Goal: Information Seeking & Learning: Stay updated

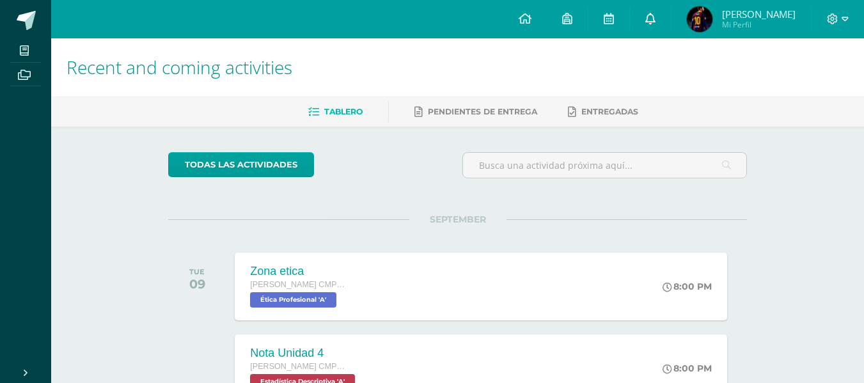
click at [653, 26] on span at bounding box center [651, 19] width 10 height 14
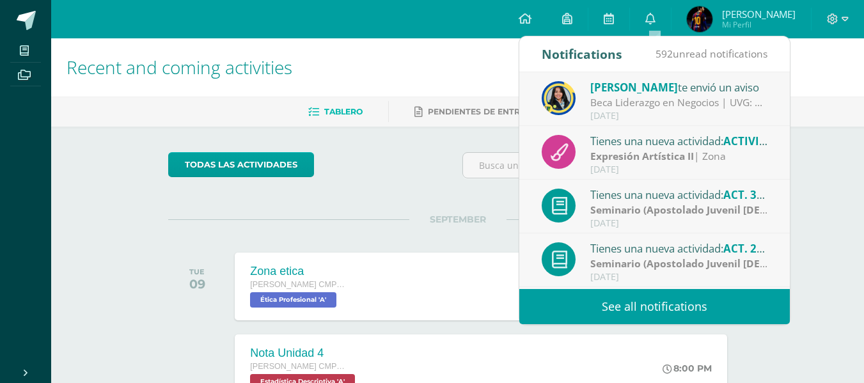
click at [665, 310] on link "See all notifications" at bounding box center [654, 306] width 271 height 35
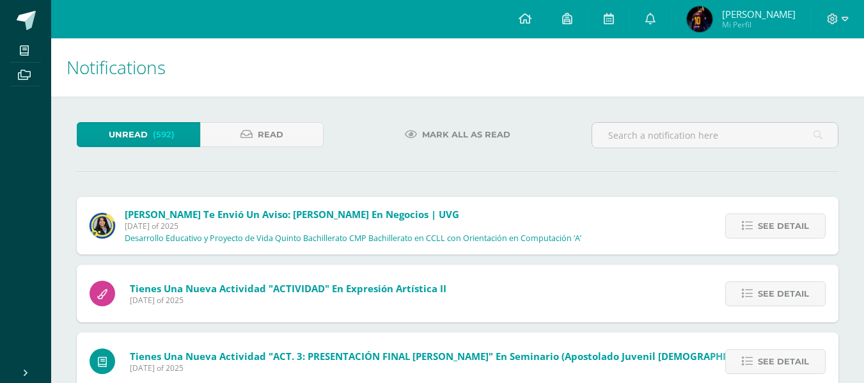
click at [288, 154] on div "Unread (592) Read" at bounding box center [200, 140] width 257 height 37
click at [278, 131] on span "Read" at bounding box center [271, 135] width 26 height 24
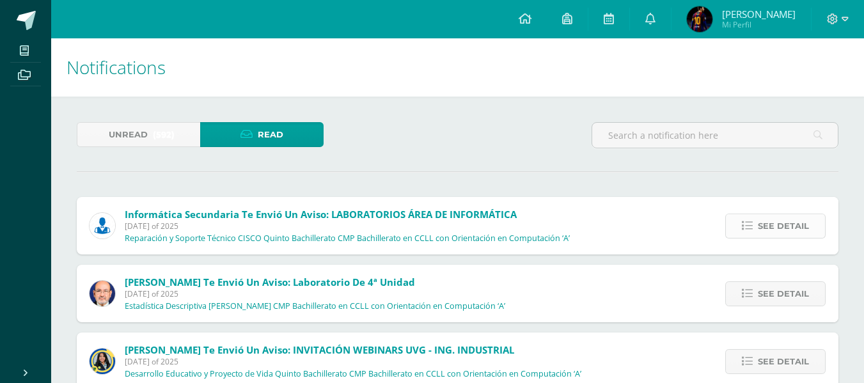
click at [761, 235] on span "See detail" at bounding box center [783, 226] width 51 height 24
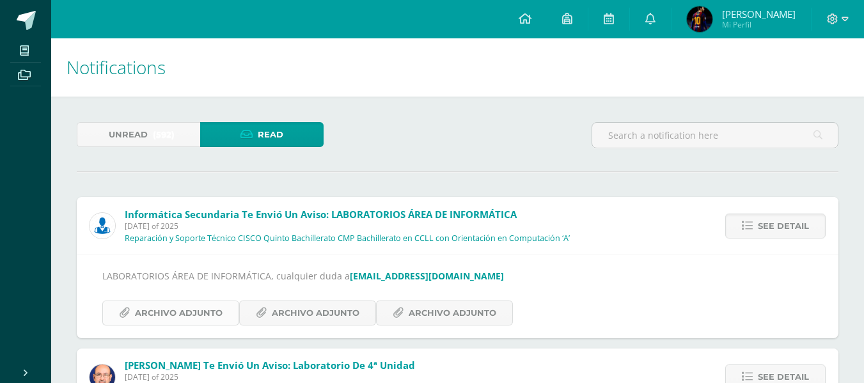
click at [207, 322] on span "Archivo Adjunto" at bounding box center [179, 313] width 88 height 24
